Goal: Information Seeking & Learning: Learn about a topic

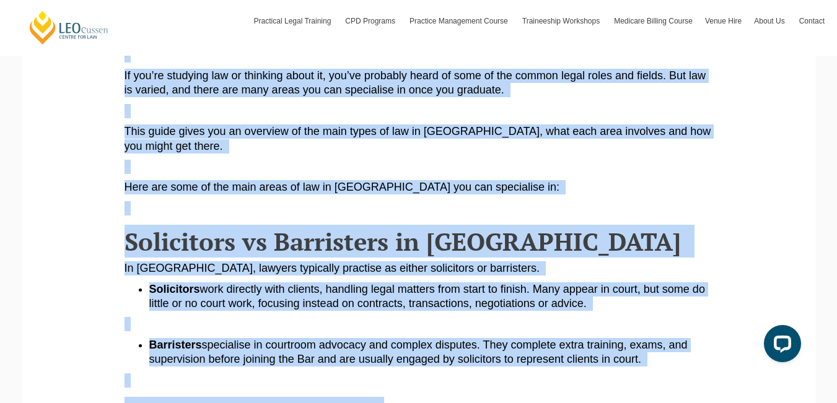
scroll to position [403, 0]
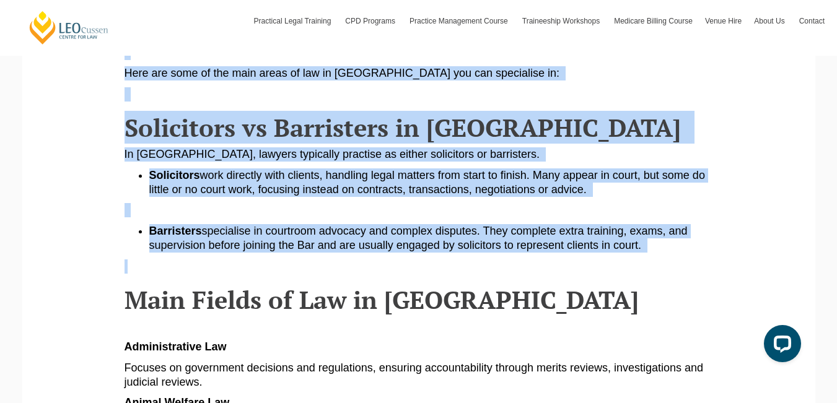
drag, startPoint x: 129, startPoint y: 126, endPoint x: 469, endPoint y: 260, distance: 364.7
copy article "Loremip dolorsita conse ad eli se Doeiusmod, temp incididu utl etdolo ma aliqua…"
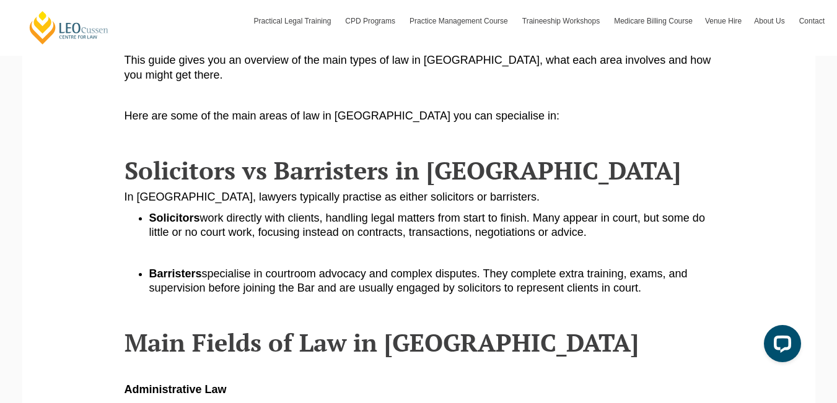
scroll to position [353, 0]
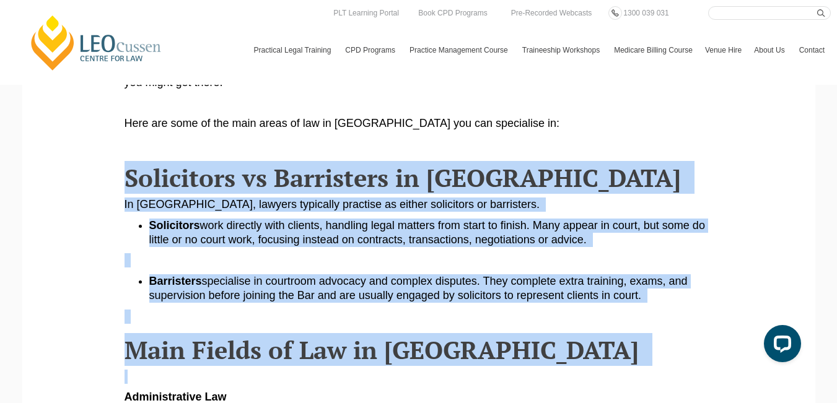
drag, startPoint x: 125, startPoint y: 172, endPoint x: 331, endPoint y: 366, distance: 284.0
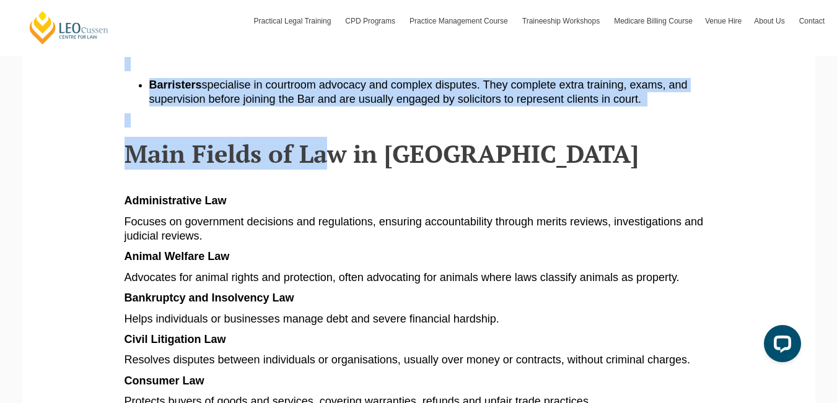
scroll to position [603, 0]
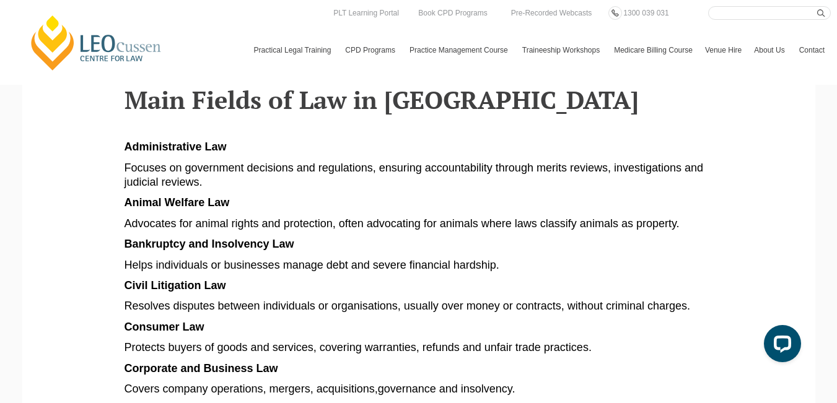
click at [134, 108] on span "Main Fields of Law in [GEOGRAPHIC_DATA]" at bounding box center [382, 99] width 514 height 33
click at [144, 108] on span "Main Fields of Law in [GEOGRAPHIC_DATA]" at bounding box center [382, 99] width 514 height 33
click at [162, 105] on span "Main Fields of Law in [GEOGRAPHIC_DATA]" at bounding box center [382, 99] width 514 height 33
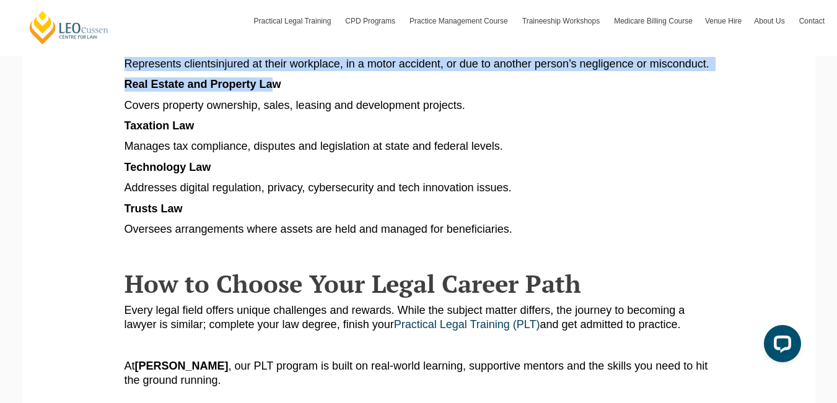
scroll to position [1343, 0]
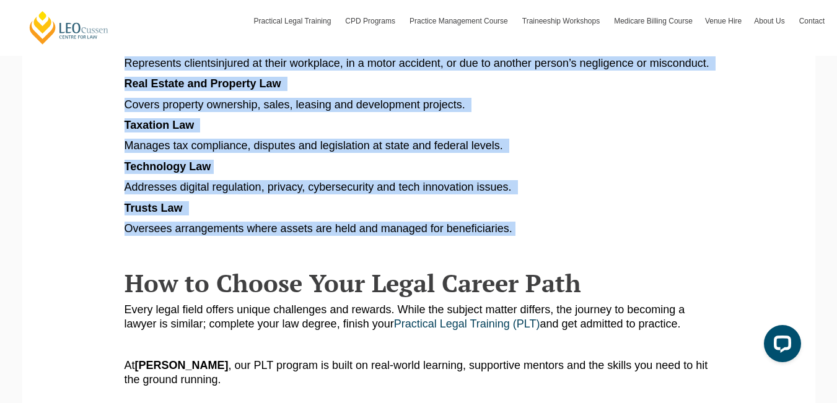
copy article "Main Fields of Law in Australia Administrative Law Focuses on government decisi…"
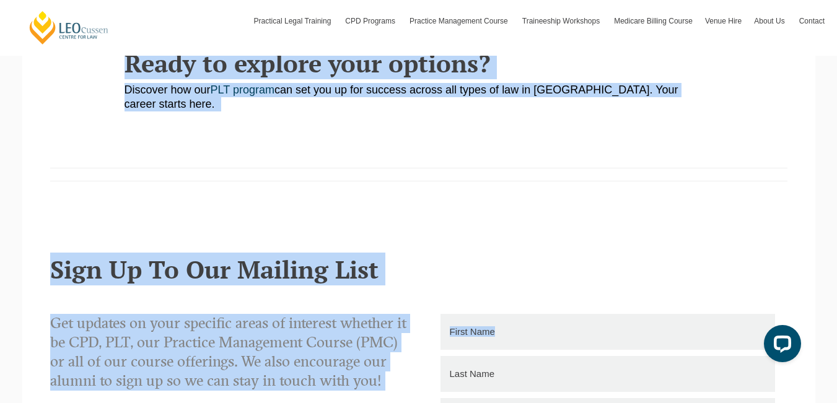
scroll to position [1765, 0]
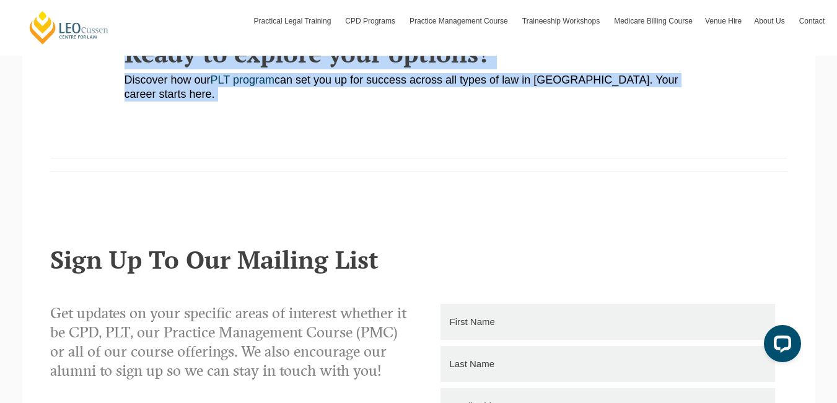
drag, startPoint x: 130, startPoint y: 97, endPoint x: 709, endPoint y: 116, distance: 579.6
copy article "How to Choose Your Legal Career Path Every legal field offers unique challenges…"
